Goal: Task Accomplishment & Management: Manage account settings

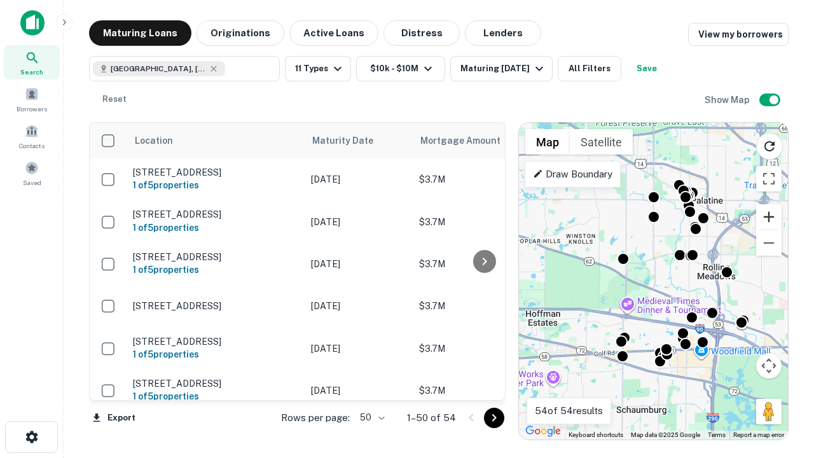
click at [769, 217] on button "Zoom in" at bounding box center [768, 216] width 25 height 25
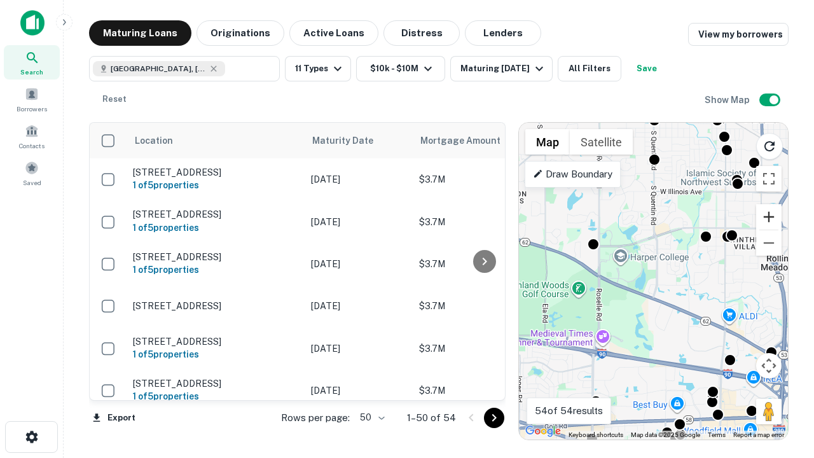
click at [769, 217] on button "Zoom in" at bounding box center [768, 216] width 25 height 25
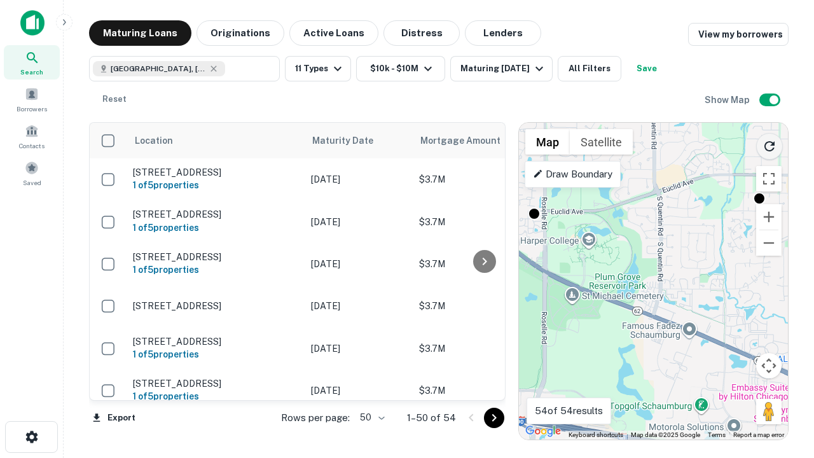
click at [769, 144] on icon "Reload search area" at bounding box center [769, 146] width 15 height 15
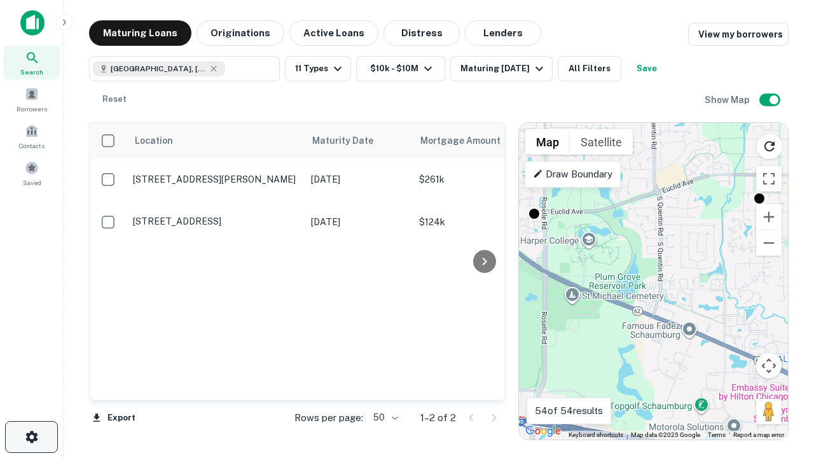
click at [31, 437] on icon "button" at bounding box center [31, 436] width 15 height 15
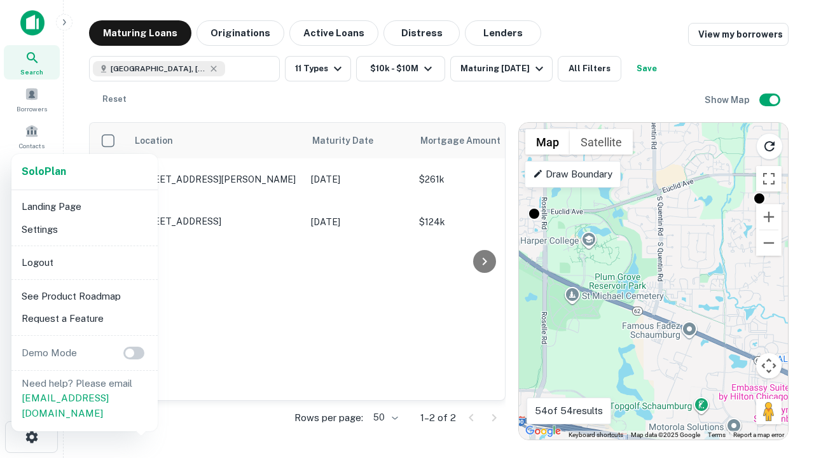
click at [84, 262] on li "Logout" at bounding box center [85, 262] width 136 height 23
